Goal: Task Accomplishment & Management: Manage account settings

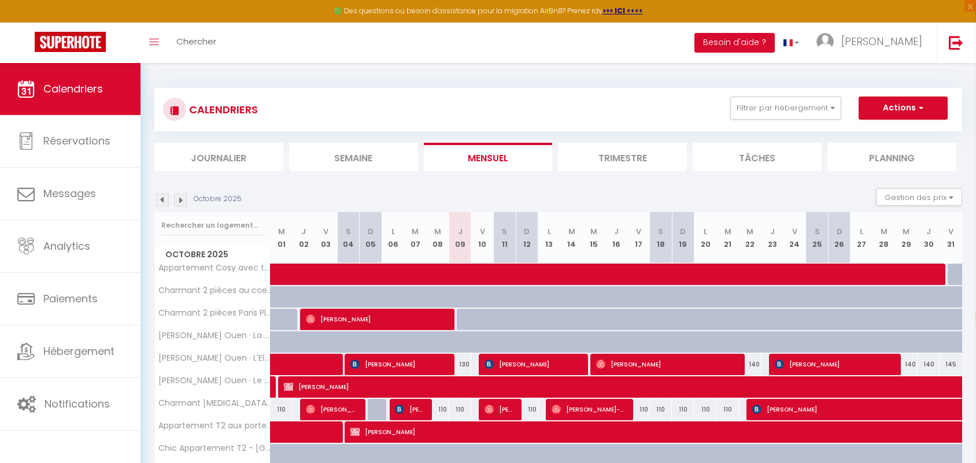
select select "fr"
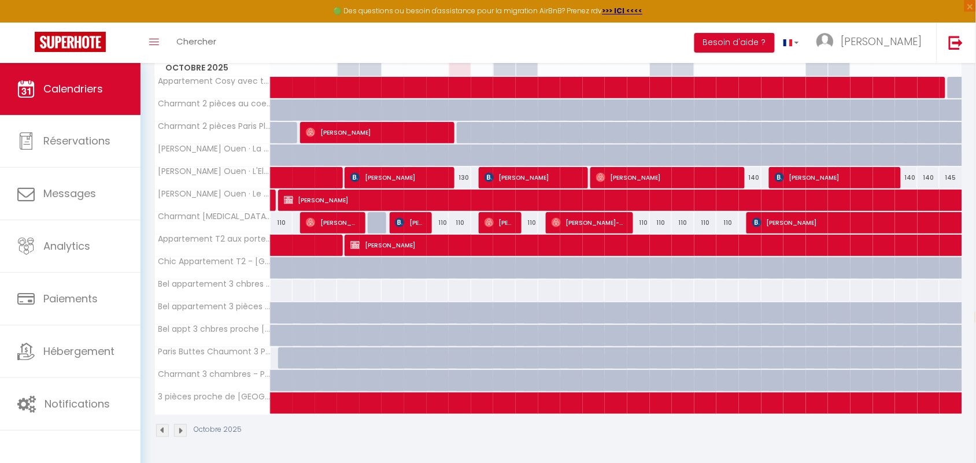
scroll to position [189, 0]
click at [180, 434] on img at bounding box center [180, 431] width 13 height 13
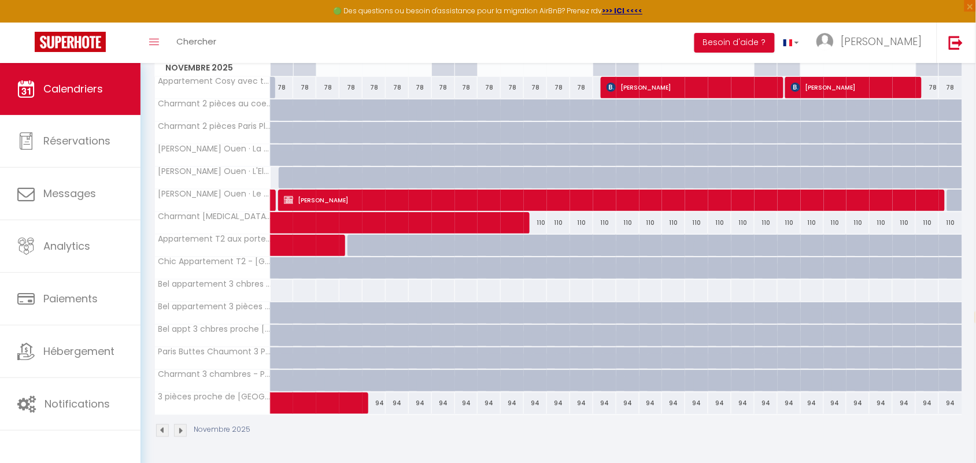
click at [180, 429] on img at bounding box center [180, 431] width 13 height 13
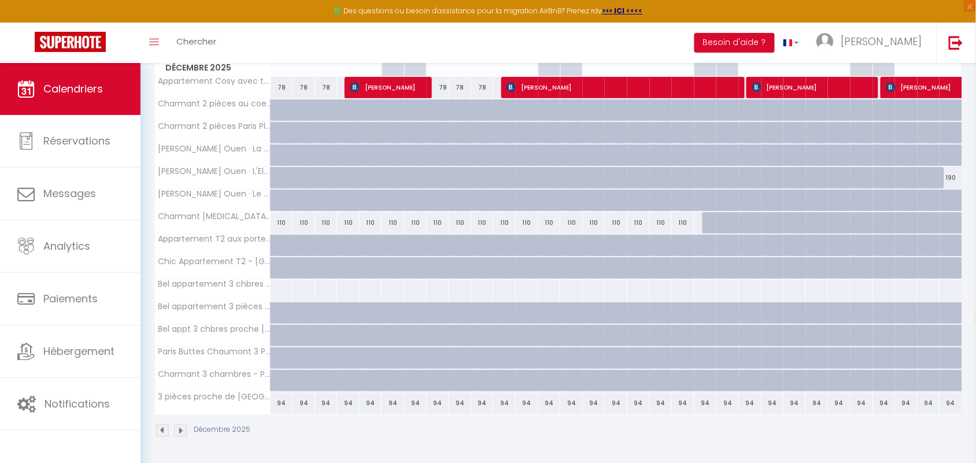
click at [279, 177] on div at bounding box center [289, 185] width 23 height 22
type input "121"
type input "Lun 01 Décembre 2025"
type input "[DATE]"
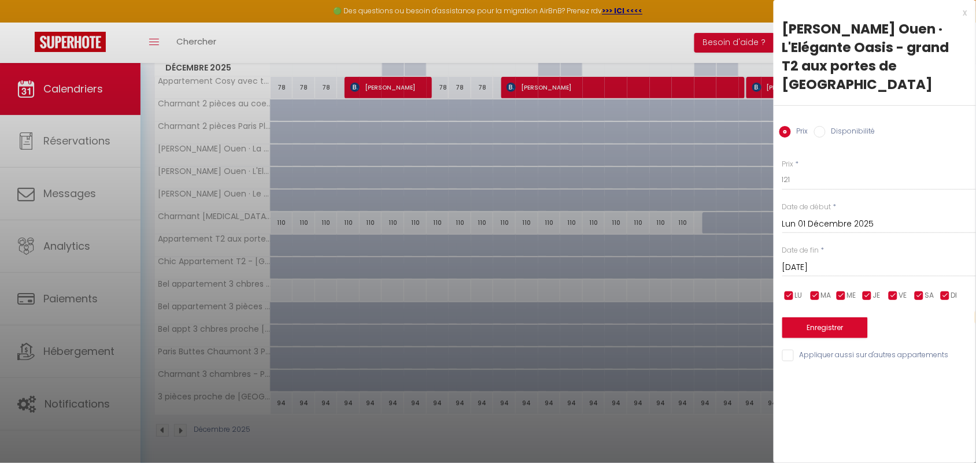
click at [826, 126] on label "Disponibilité" at bounding box center [851, 132] width 50 height 13
click at [826, 126] on input "Disponibilité" at bounding box center [820, 132] width 12 height 12
radio input "true"
radio input "false"
click at [810, 169] on select "Disponible Indisponible" at bounding box center [880, 180] width 194 height 22
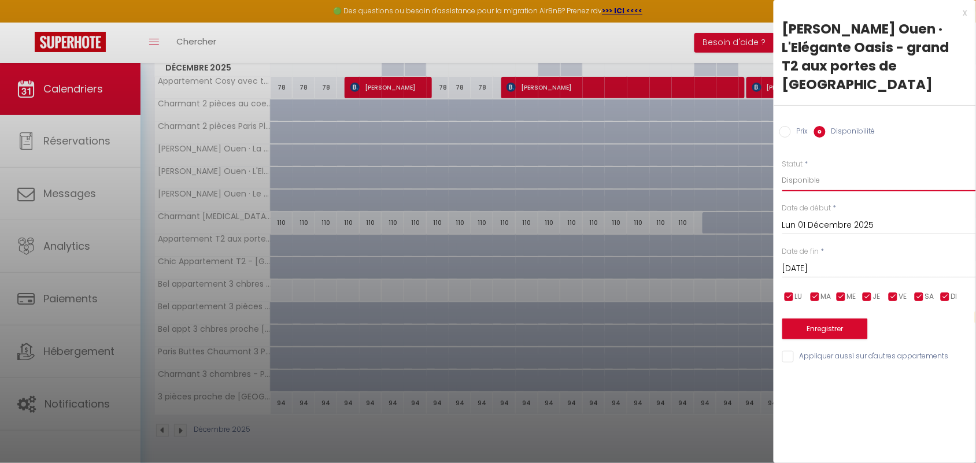
click at [783, 169] on select "Disponible Indisponible" at bounding box center [880, 180] width 194 height 22
click at [830, 218] on input "Lun 01 Décembre 2025" at bounding box center [880, 225] width 194 height 15
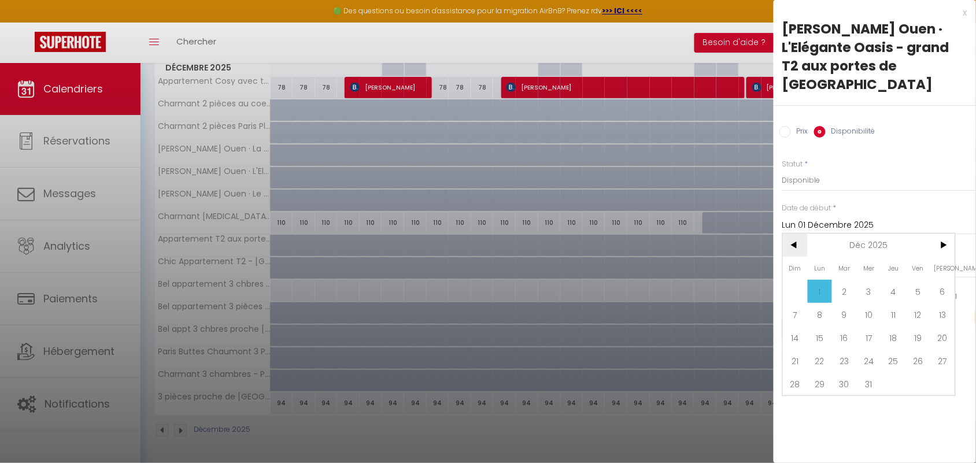
click at [796, 234] on span "<" at bounding box center [795, 245] width 25 height 23
click at [797, 372] on span "23" at bounding box center [795, 383] width 25 height 23
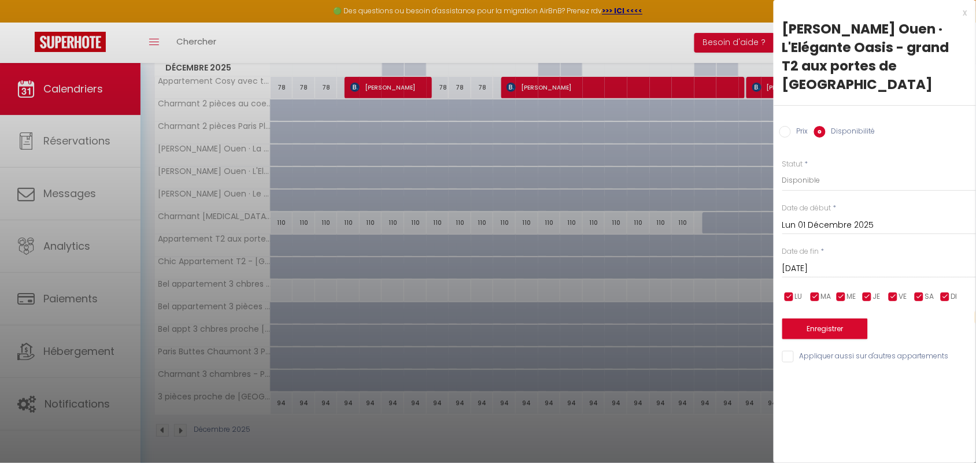
type input "Dim 23 Novembre 2025"
click at [855, 261] on input "[DATE]" at bounding box center [880, 268] width 194 height 15
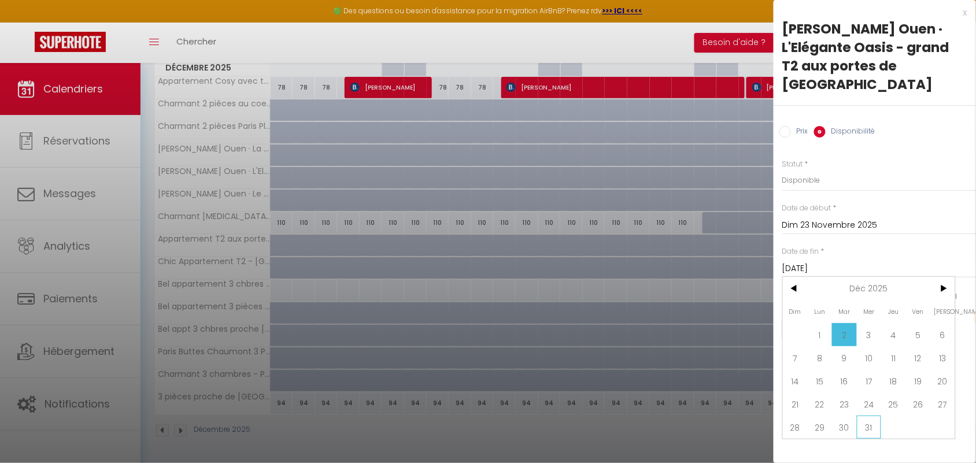
click at [868, 416] on span "31" at bounding box center [869, 427] width 25 height 23
type input "Mer 31 Décembre 2025"
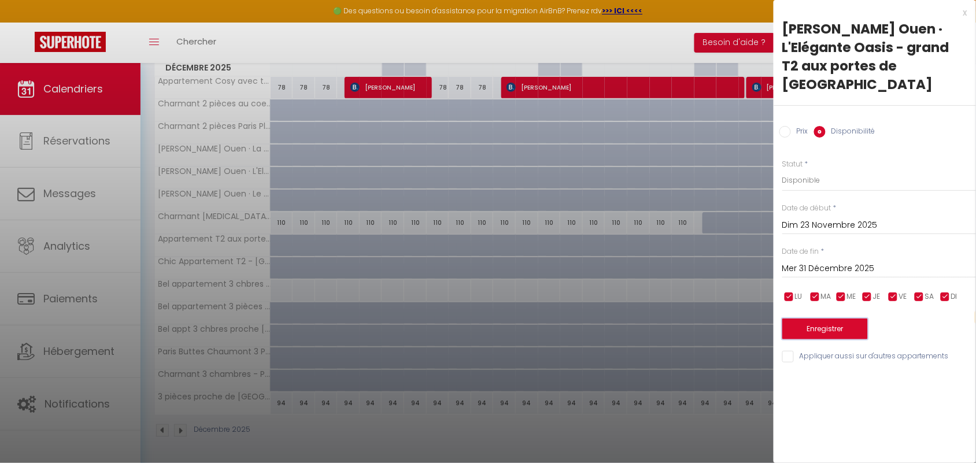
click at [833, 319] on button "Enregistrer" at bounding box center [826, 329] width 86 height 21
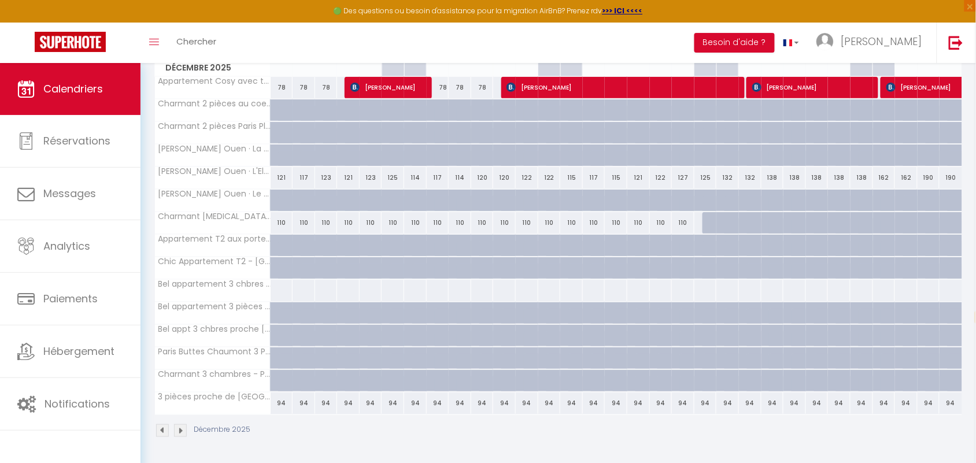
click at [160, 433] on img at bounding box center [162, 431] width 13 height 13
